Goal: Browse casually

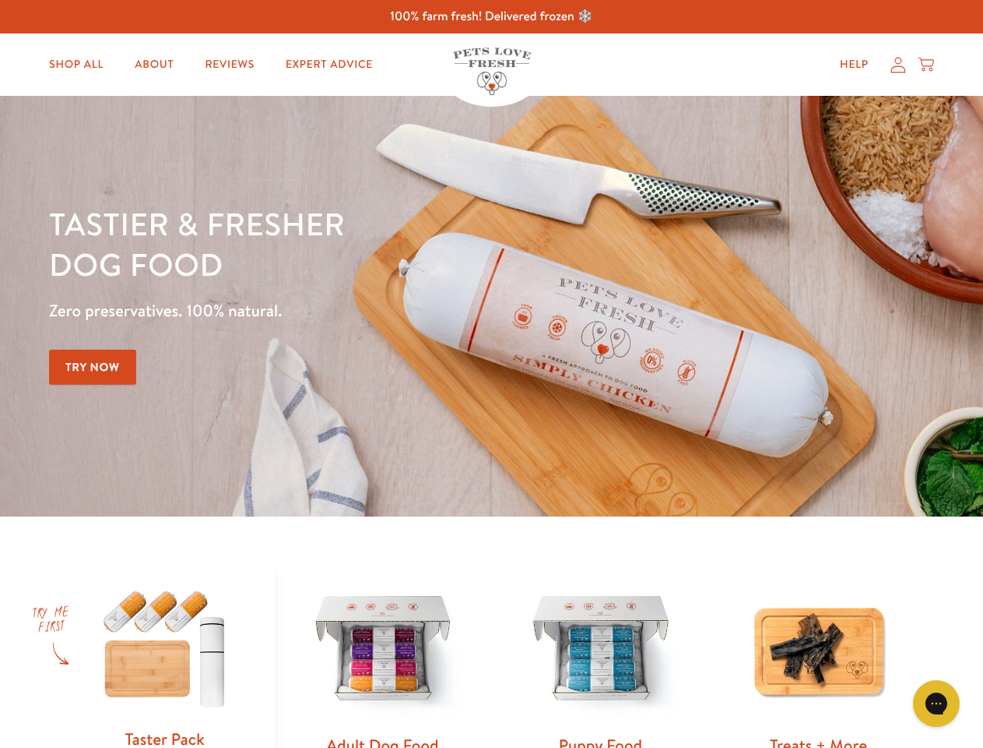
click at [491, 374] on div "Tastier & fresher dog food Zero preservatives. 100% natural. Try Now" at bounding box center [344, 306] width 590 height 206
click at [937, 703] on icon "Gorgias live chat" at bounding box center [936, 702] width 15 height 15
